Goal: Task Accomplishment & Management: Complete application form

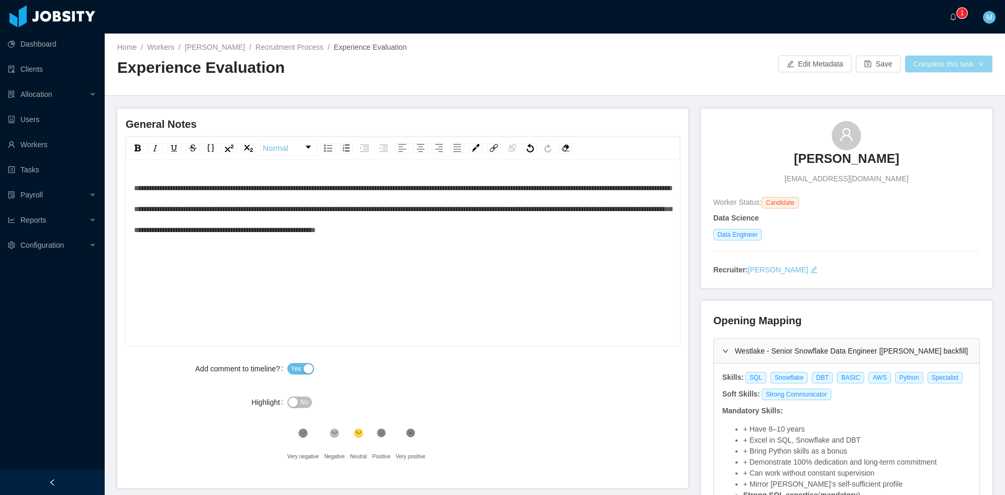
click at [957, 71] on button "Complete this task" at bounding box center [948, 63] width 87 height 17
click at [943, 89] on button "Save Evaluation" at bounding box center [941, 87] width 81 height 17
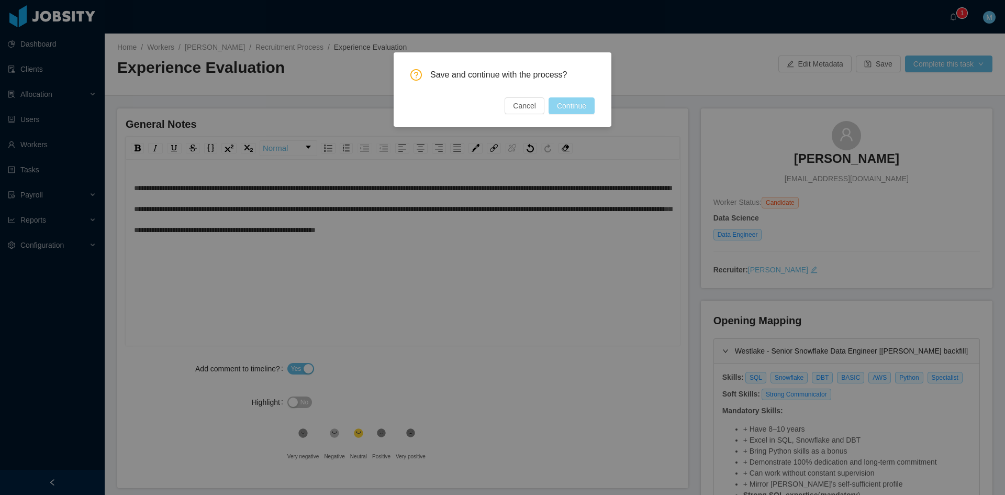
click at [564, 108] on button "Continue" at bounding box center [572, 105] width 46 height 17
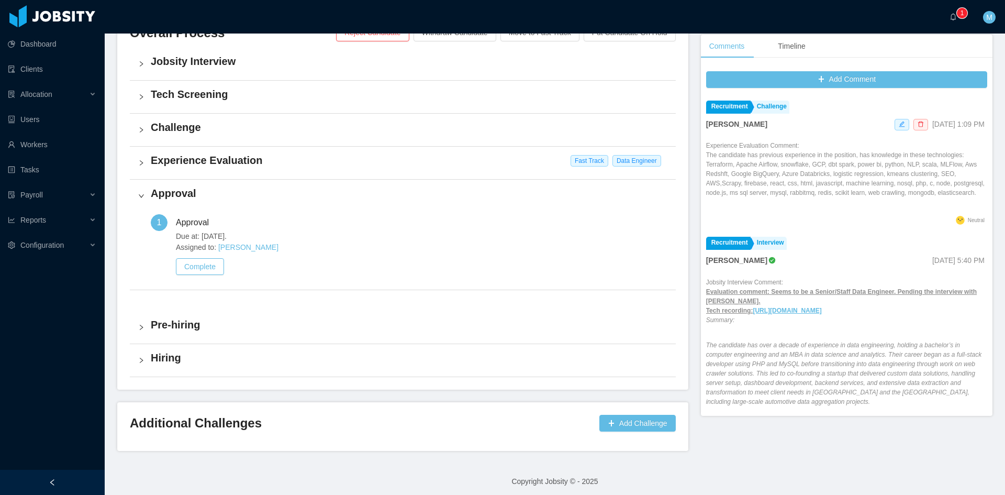
scroll to position [266, 0]
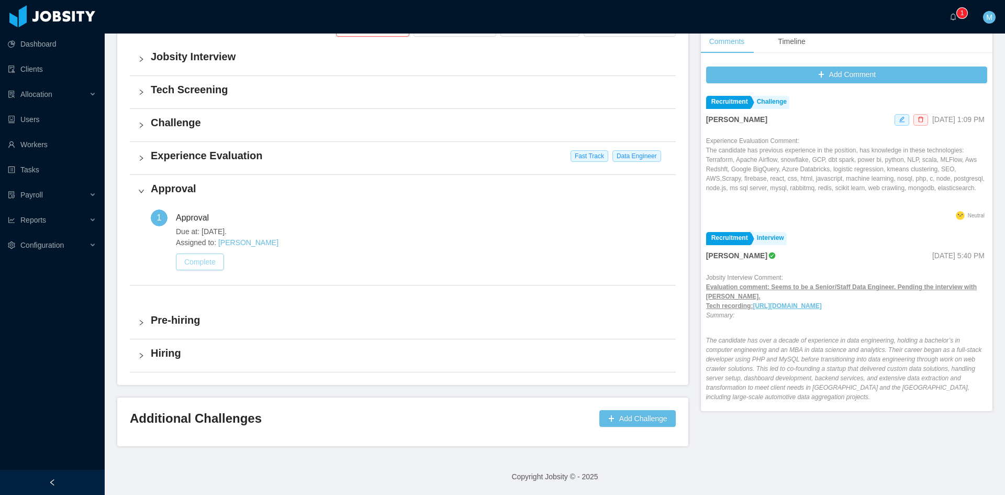
click at [212, 263] on button "Complete" at bounding box center [200, 261] width 48 height 17
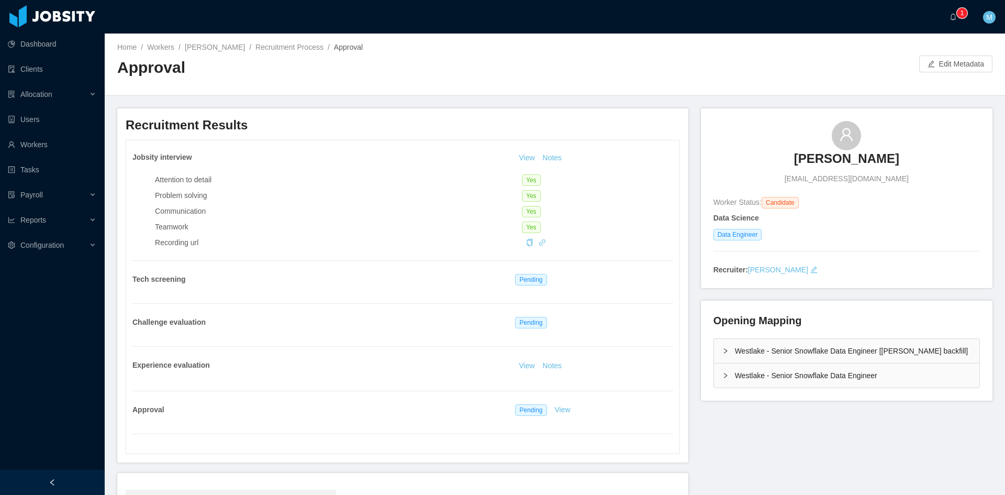
scroll to position [155, 0]
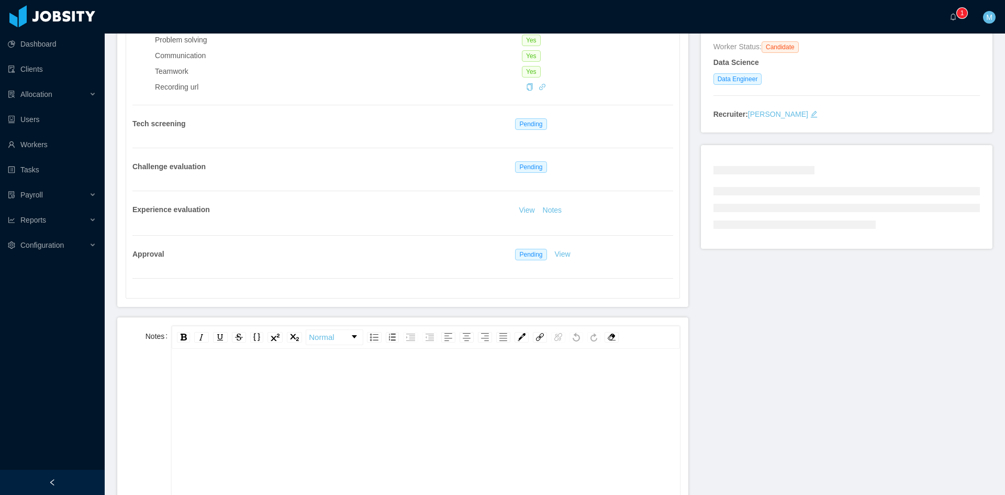
click at [330, 384] on div "rdw-editor" at bounding box center [425, 376] width 491 height 21
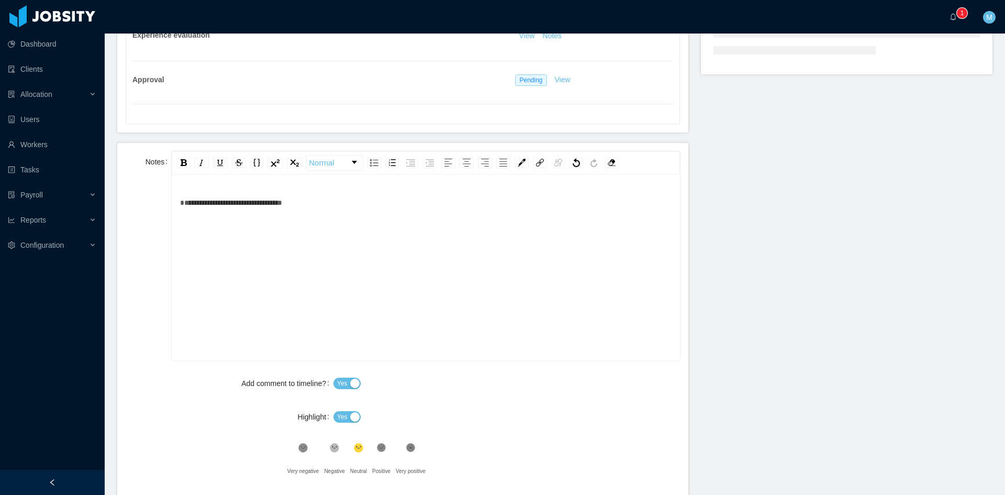
scroll to position [417, 0]
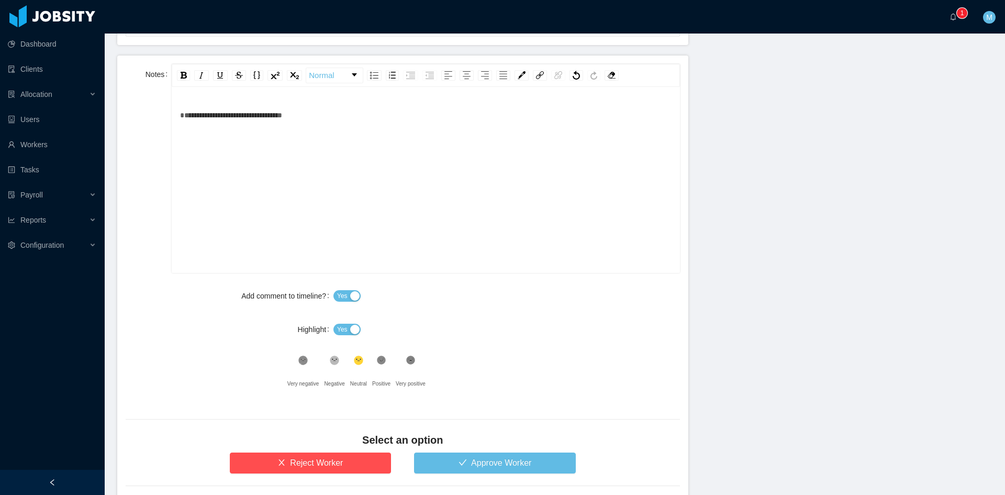
click at [338, 324] on span "Yes" at bounding box center [342, 329] width 10 height 10
click at [467, 462] on button "Approve Worker" at bounding box center [495, 462] width 162 height 21
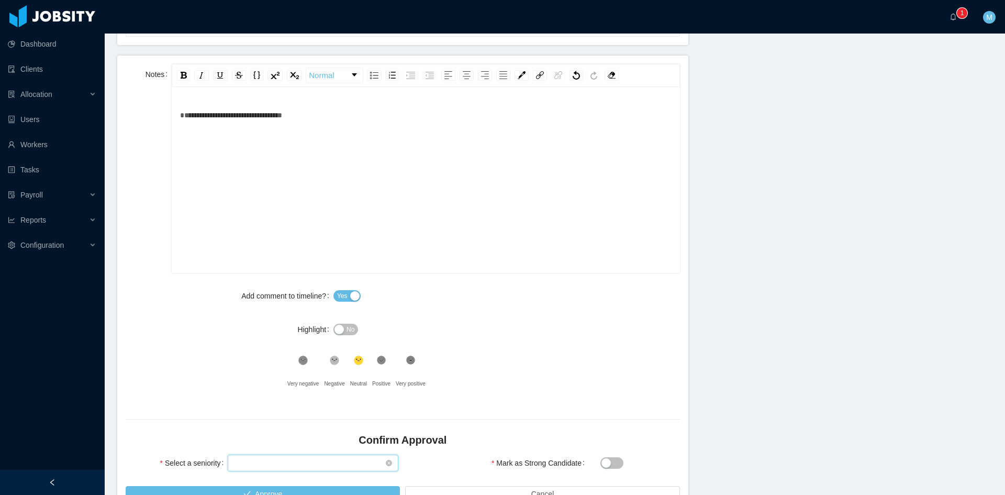
click at [314, 456] on div "Select seniority" at bounding box center [309, 463] width 151 height 16
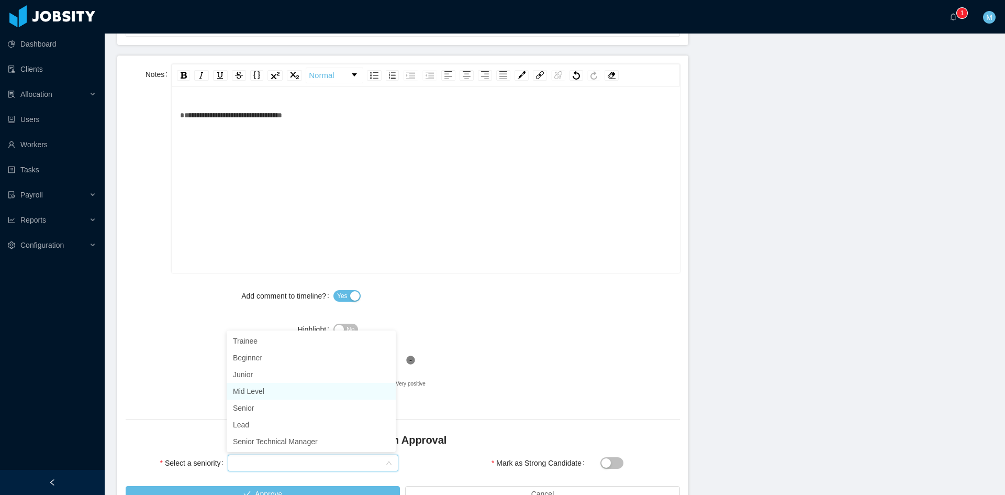
click at [275, 392] on li "Mid Level" at bounding box center [311, 391] width 169 height 17
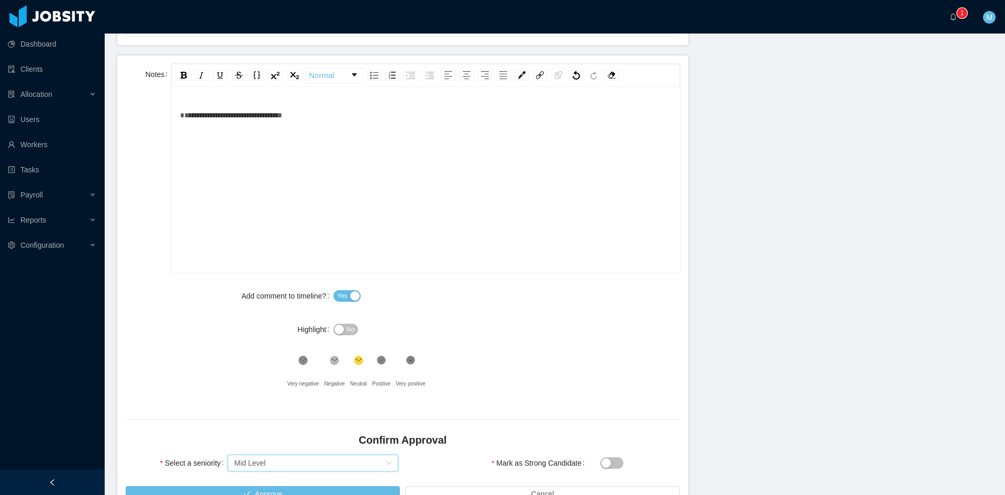
scroll to position [482, 0]
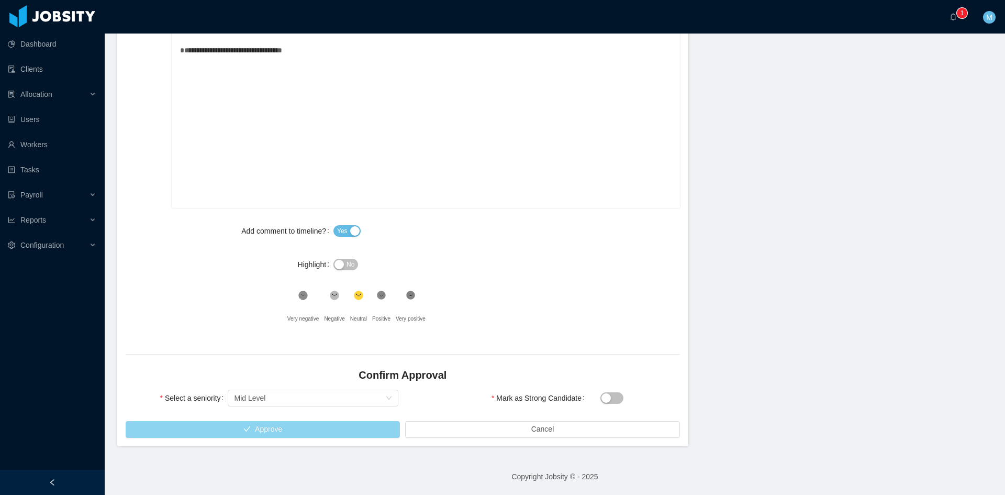
click at [224, 431] on button "Approve" at bounding box center [263, 429] width 274 height 17
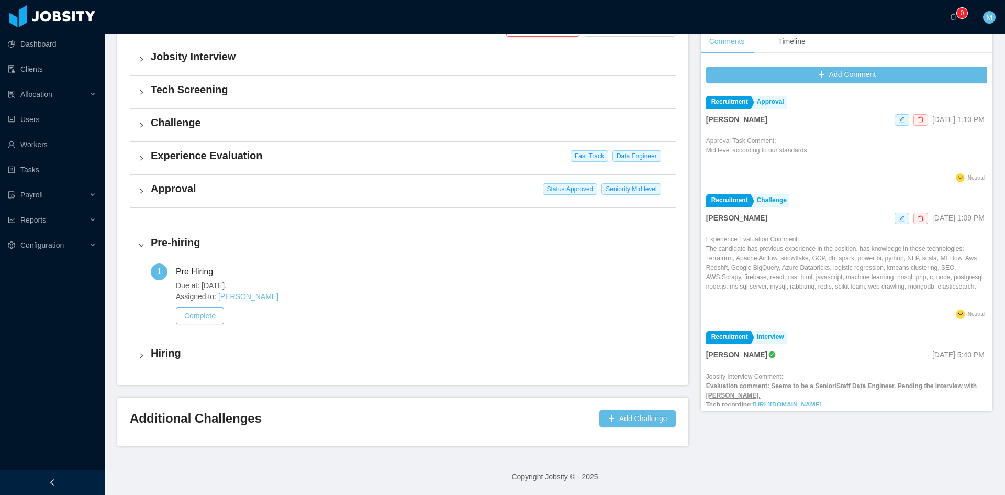
scroll to position [266, 0]
